Goal: Find contact information: Find contact information

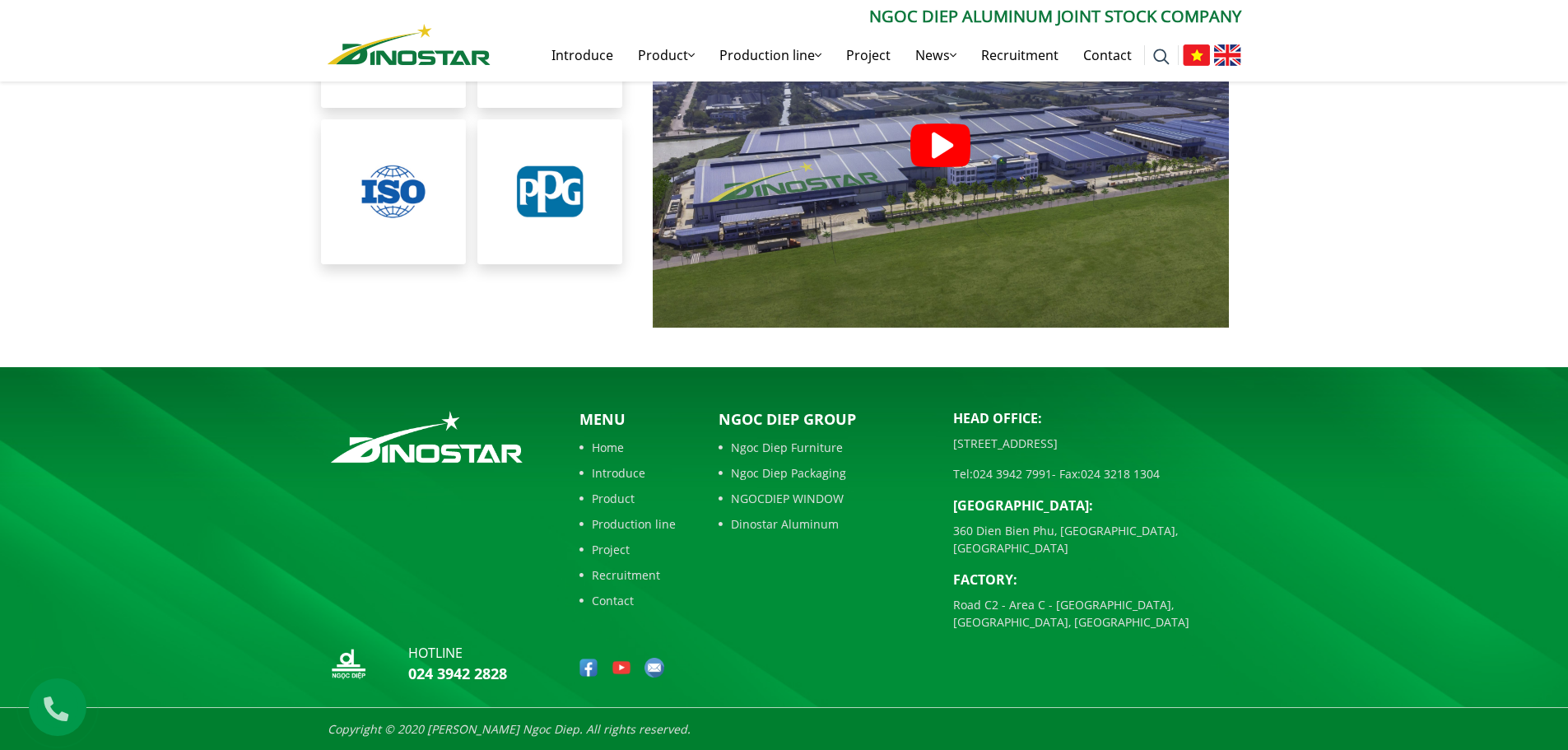
scroll to position [3790, 0]
click at [629, 497] on font "Product" at bounding box center [613, 499] width 43 height 15
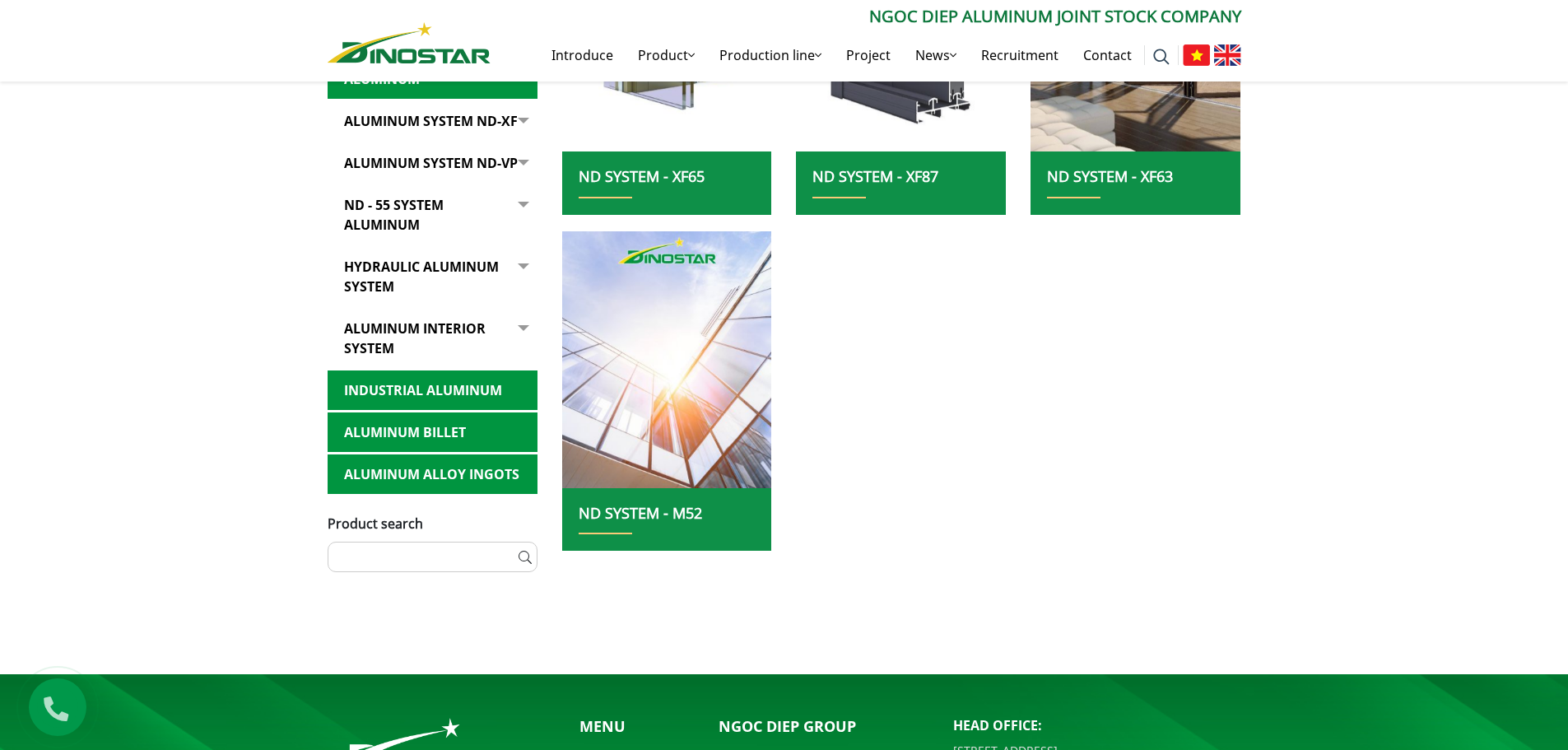
scroll to position [1213, 0]
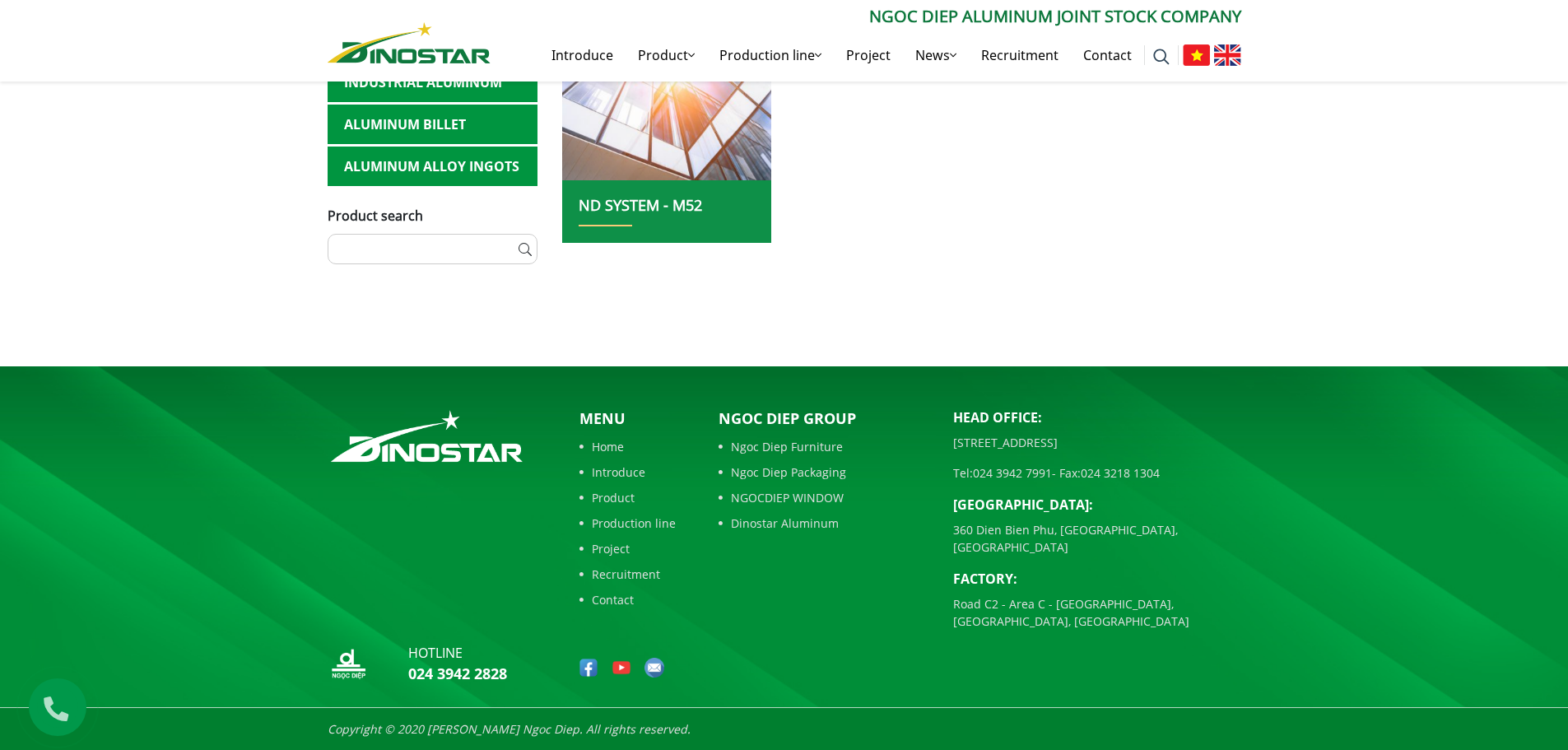
click at [621, 471] on font "Introduce" at bounding box center [617, 472] width 53 height 15
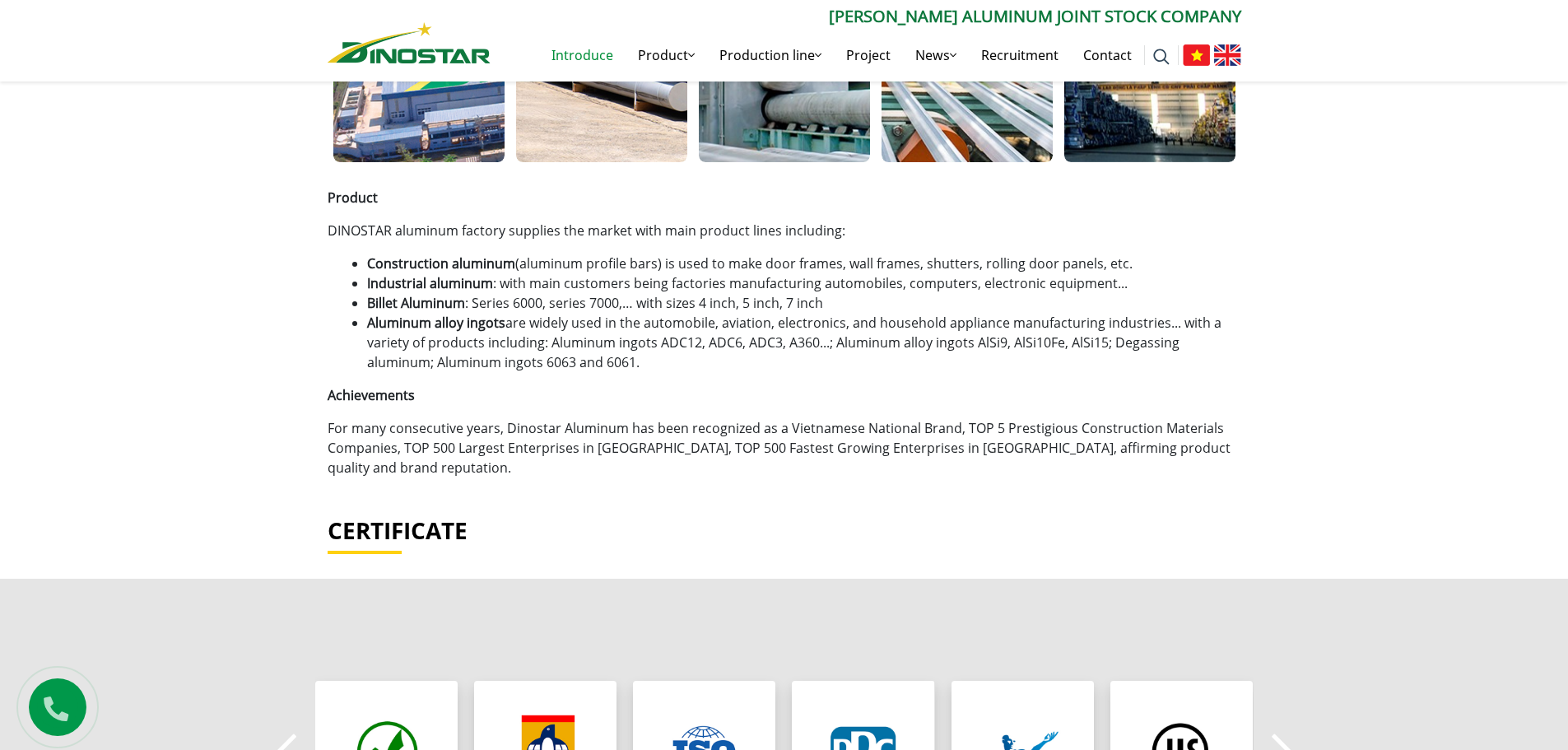
scroll to position [823, 0]
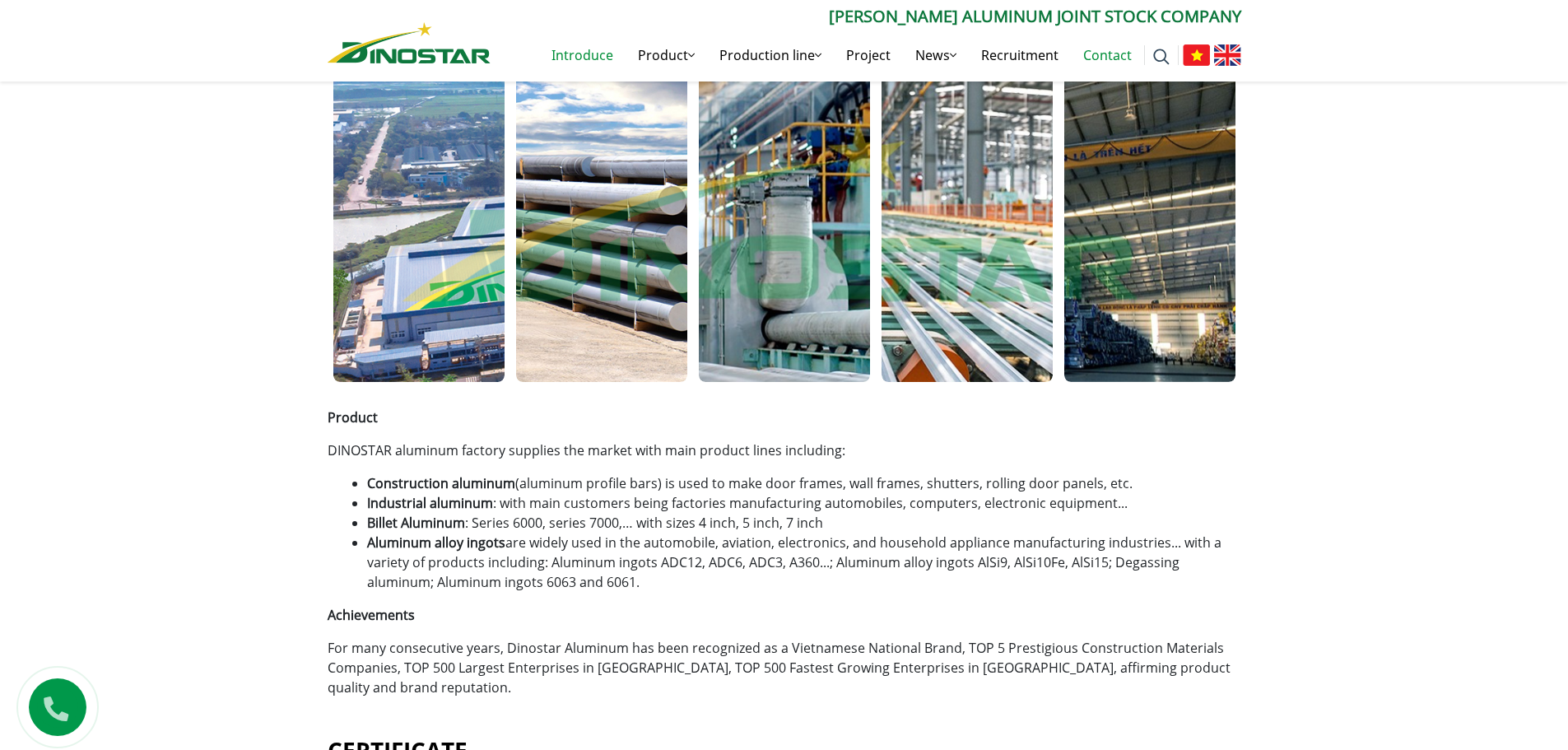
click at [1104, 63] on font "Contact" at bounding box center [1107, 55] width 48 height 18
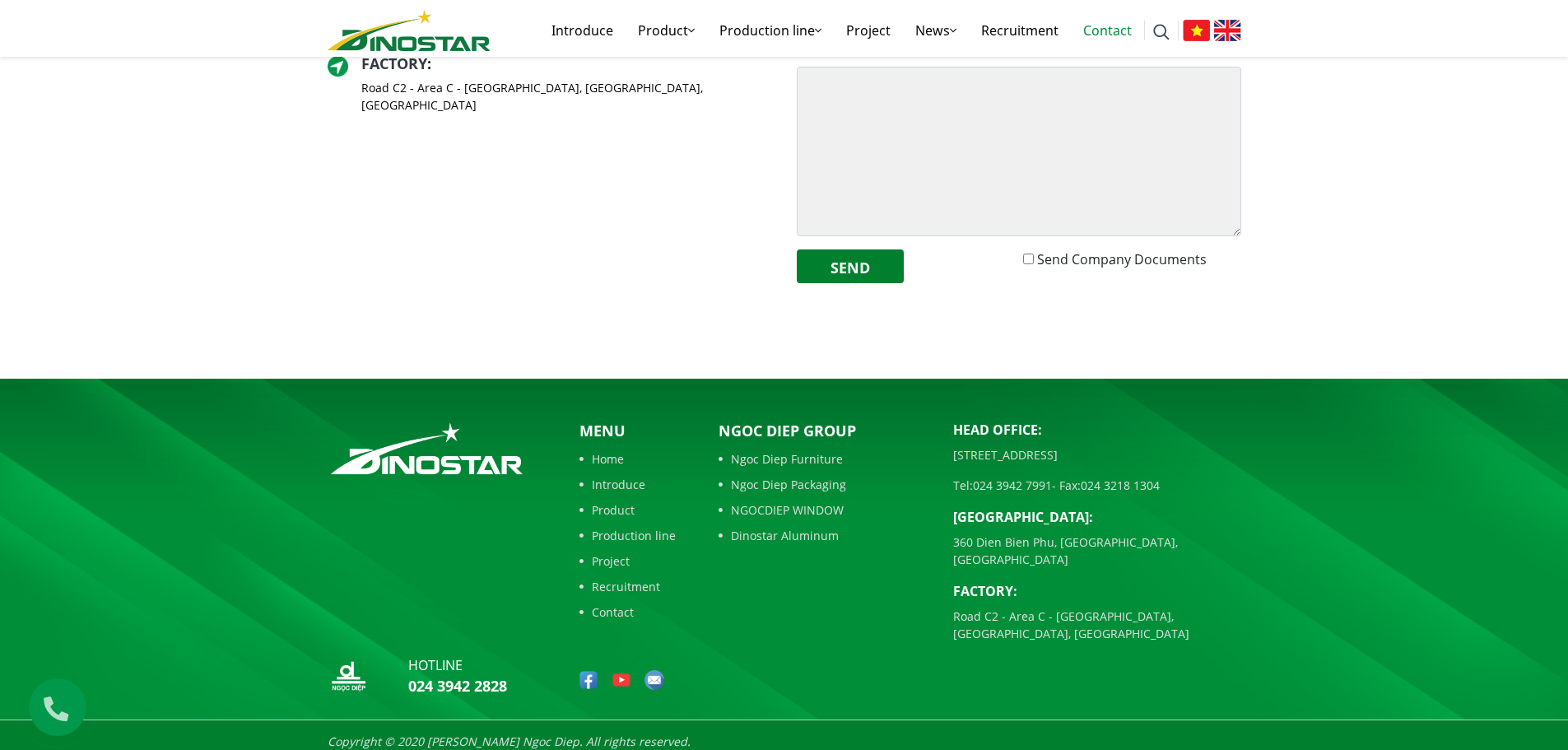
scroll to position [614, 0]
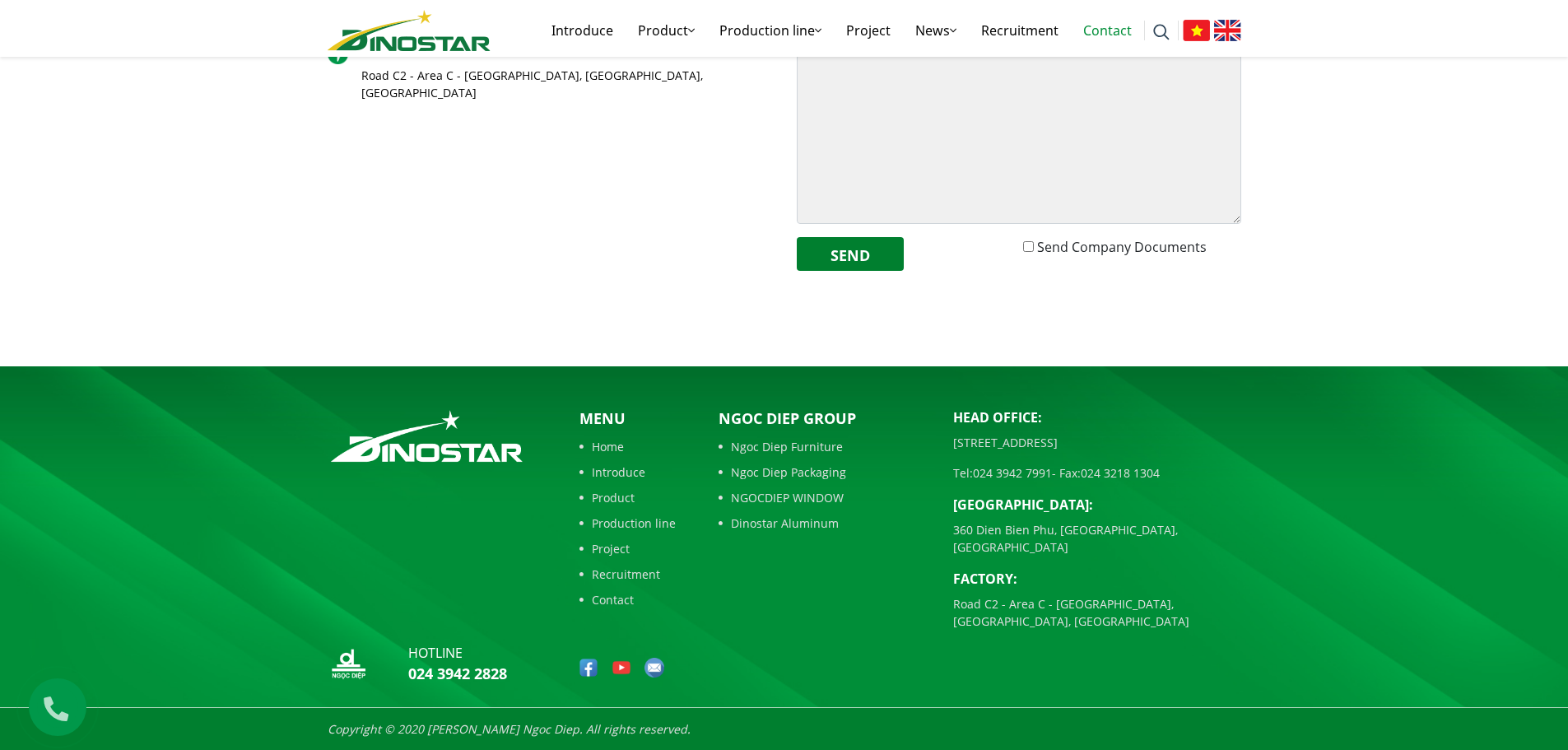
click at [618, 604] on font "Contact" at bounding box center [612, 599] width 42 height 15
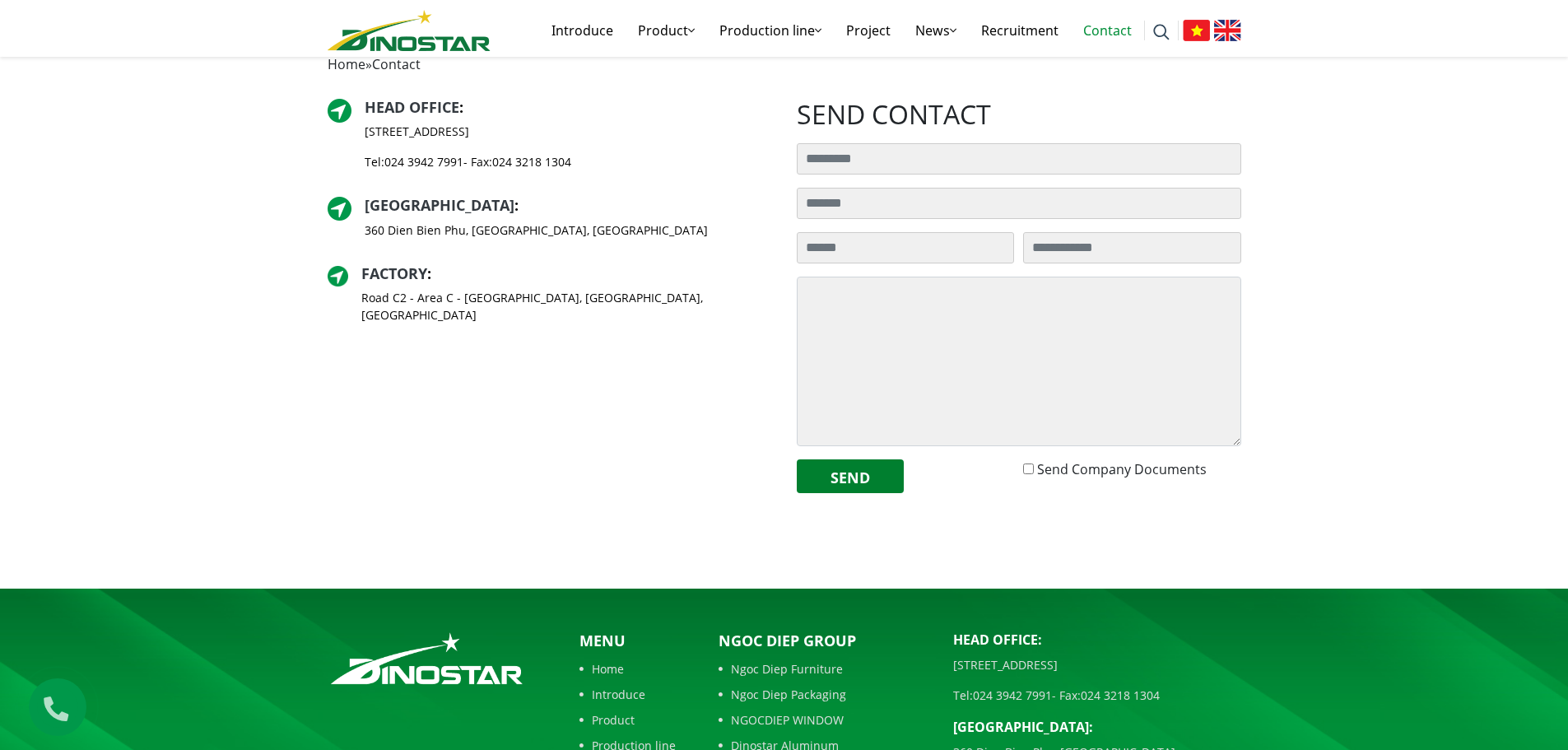
scroll to position [614, 0]
